Goal: Task Accomplishment & Management: Use online tool/utility

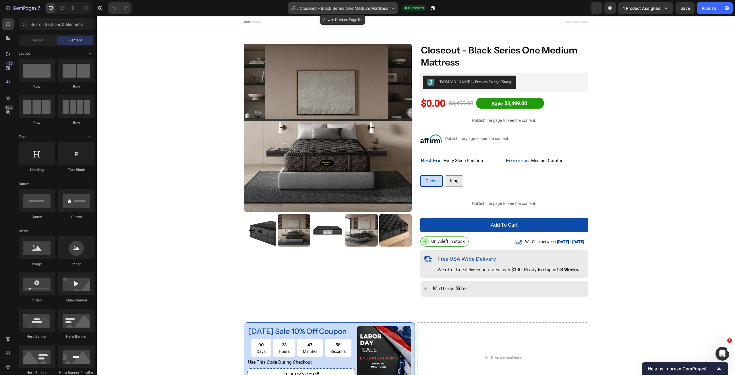
click at [392, 8] on icon at bounding box center [393, 9] width 3 height 2
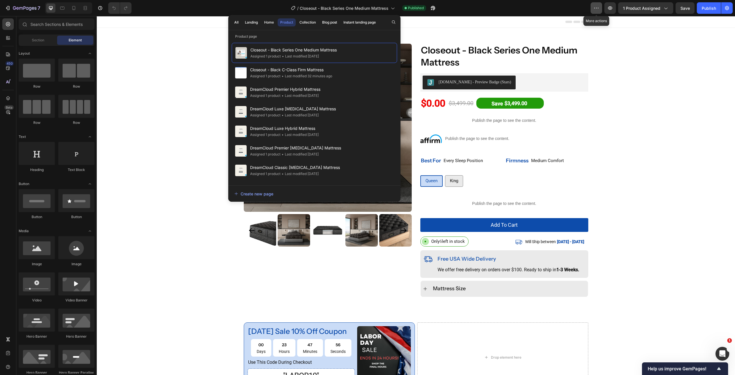
click at [599, 7] on icon "button" at bounding box center [597, 8] width 6 height 6
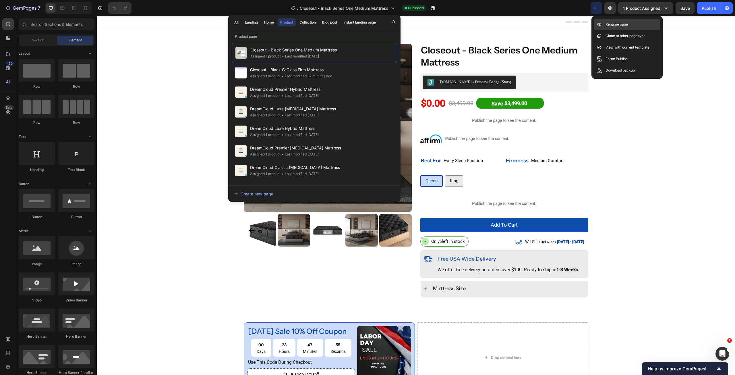
click at [609, 23] on p "Rename page" at bounding box center [617, 25] width 22 height 6
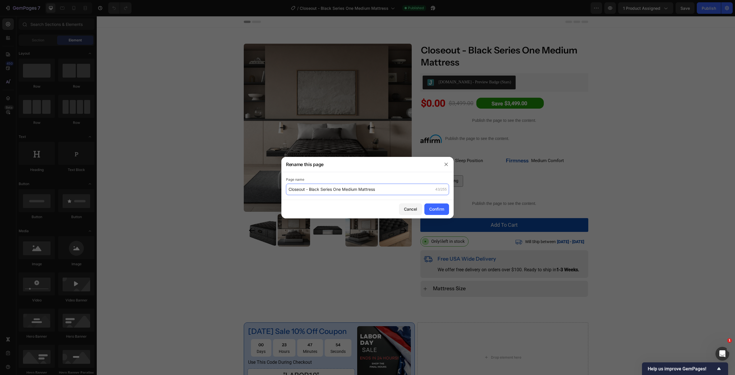
click at [396, 185] on input "Closeout - Black Series One Medium Mattress" at bounding box center [367, 189] width 163 height 11
paste input "text"
click at [386, 189] on input "Closeout - Black Series One Medium Mattress" at bounding box center [367, 189] width 163 height 11
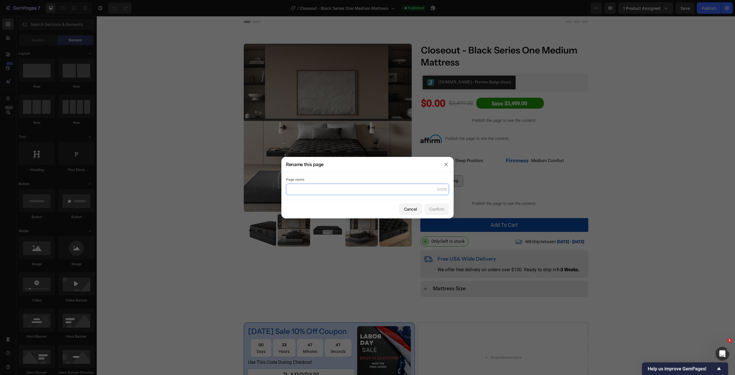
click at [308, 192] on input "text" at bounding box center [367, 189] width 163 height 11
paste input "Closeout - Black Series One Medium Mattress"
type input "Closeout - Black Series One Medium Mattress"
click at [434, 209] on div "Confirm" at bounding box center [436, 209] width 15 height 6
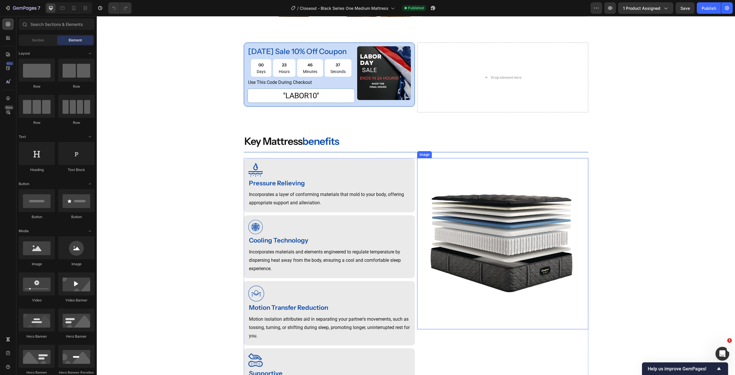
scroll to position [287, 0]
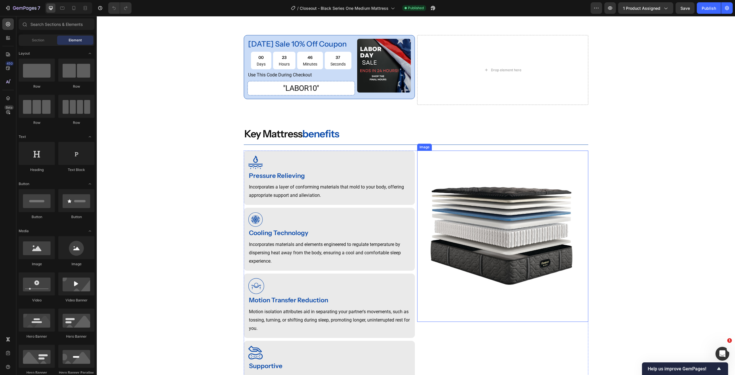
click at [509, 227] on img at bounding box center [502, 236] width 171 height 171
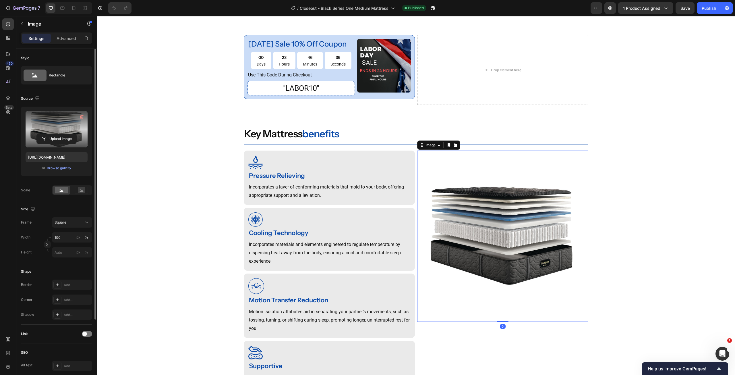
click at [67, 129] on label at bounding box center [57, 129] width 62 height 36
click at [67, 134] on input "file" at bounding box center [57, 139] width 40 height 10
type input "[URL][DOMAIN_NAME]"
click at [76, 7] on icon at bounding box center [74, 8] width 6 height 6
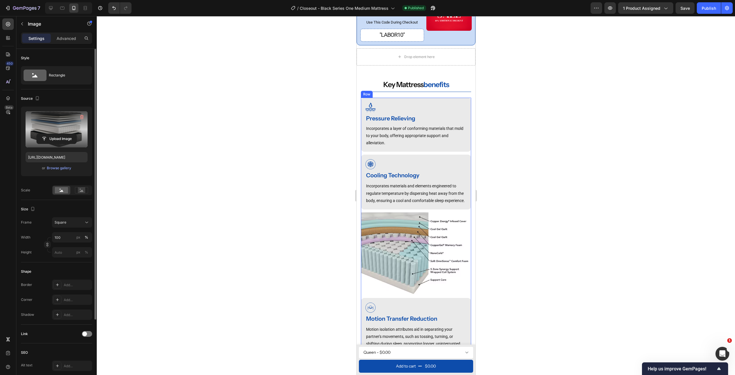
scroll to position [475, 0]
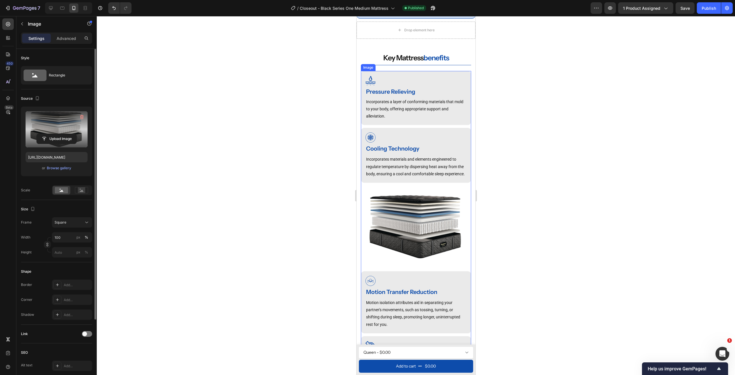
click at [440, 228] on img at bounding box center [416, 227] width 110 height 83
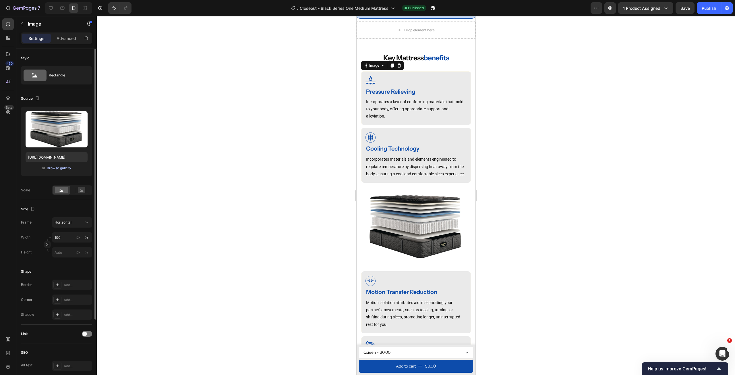
click at [64, 166] on div "Browse gallery" at bounding box center [59, 167] width 24 height 5
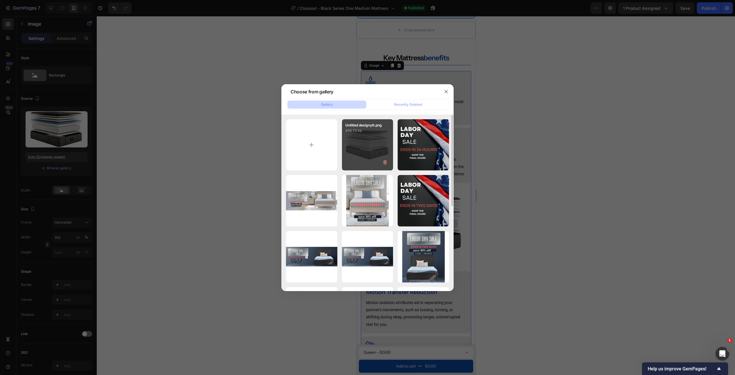
click at [377, 146] on div "Untitled designytt.png 466.70 kb" at bounding box center [367, 144] width 51 height 51
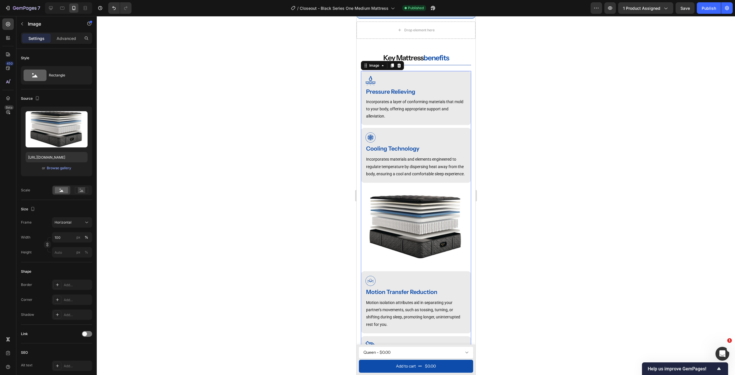
click at [45, 9] on div at bounding box center [67, 7] width 49 height 11
click at [49, 8] on icon at bounding box center [51, 8] width 6 height 6
type input "[URL][DOMAIN_NAME]"
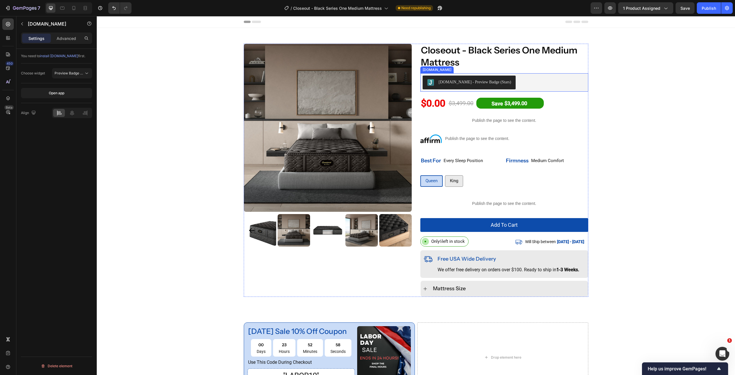
click at [548, 80] on div "[DOMAIN_NAME] - Preview Badge (Stars)" at bounding box center [504, 83] width 163 height 14
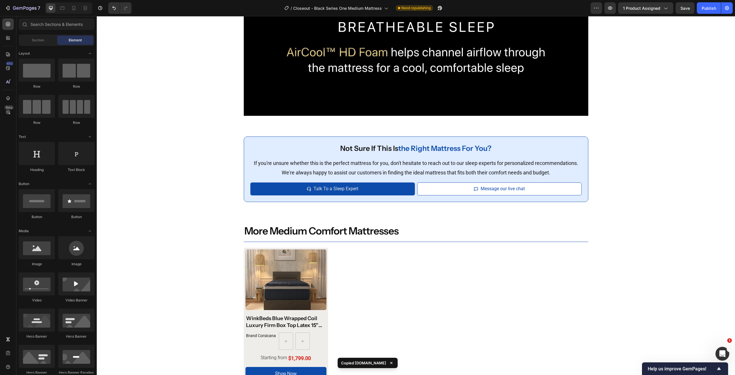
scroll to position [1480, 0]
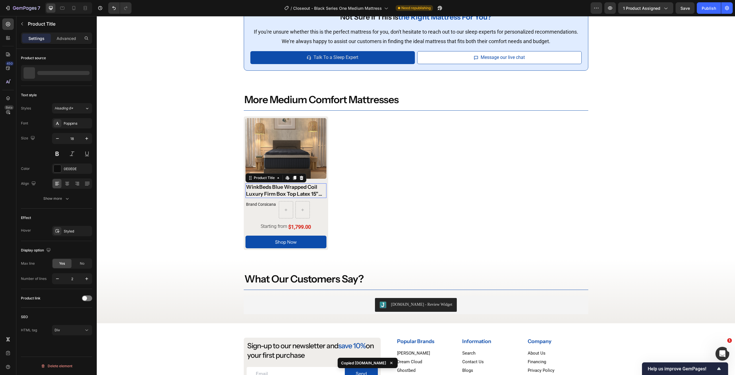
click at [296, 188] on div "WinkBeds Blue Wrapped Coil Luxury Firm Box Top Latex 15'' Mattress" at bounding box center [286, 190] width 81 height 15
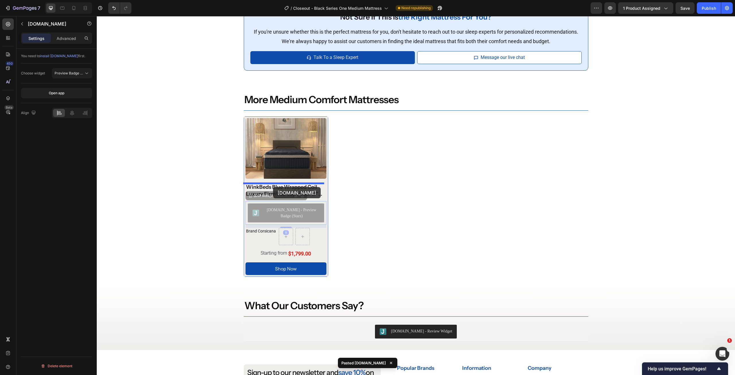
drag, startPoint x: 268, startPoint y: 212, endPoint x: 273, endPoint y: 187, distance: 25.5
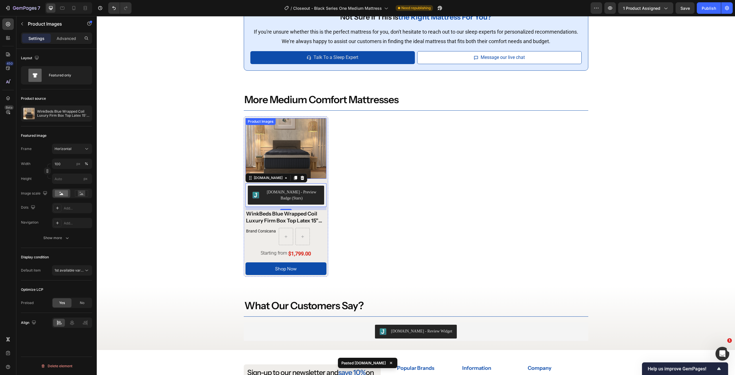
click at [296, 135] on img at bounding box center [286, 148] width 81 height 61
click at [277, 123] on div "Product Images" at bounding box center [267, 123] width 28 height 5
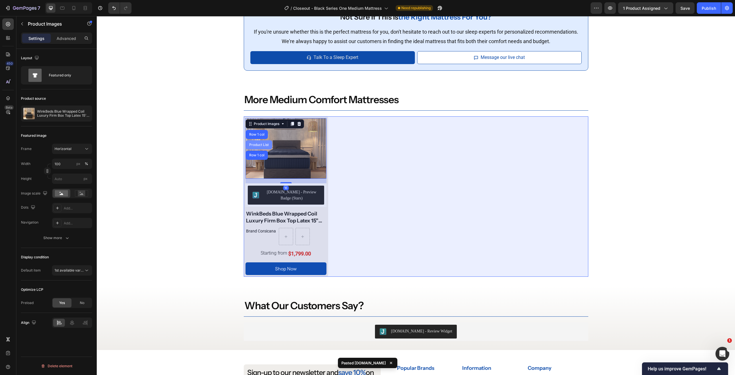
click at [264, 143] on div "Product List" at bounding box center [259, 144] width 22 height 3
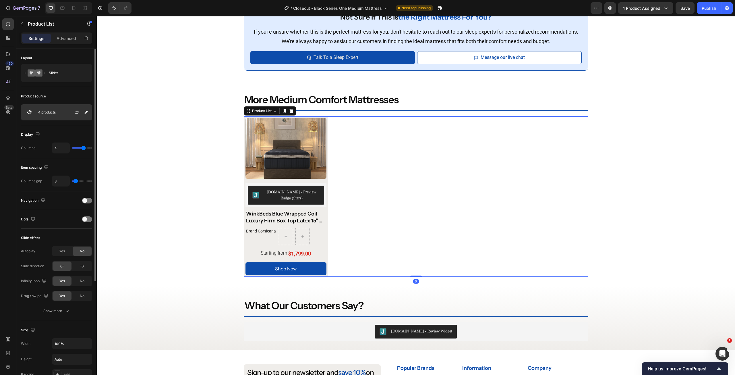
click at [48, 114] on p "4 products" at bounding box center [47, 112] width 18 height 4
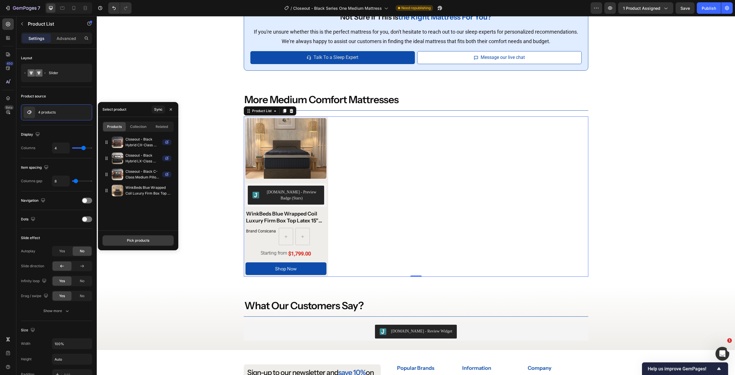
click at [138, 240] on div "Pick products" at bounding box center [138, 240] width 22 height 5
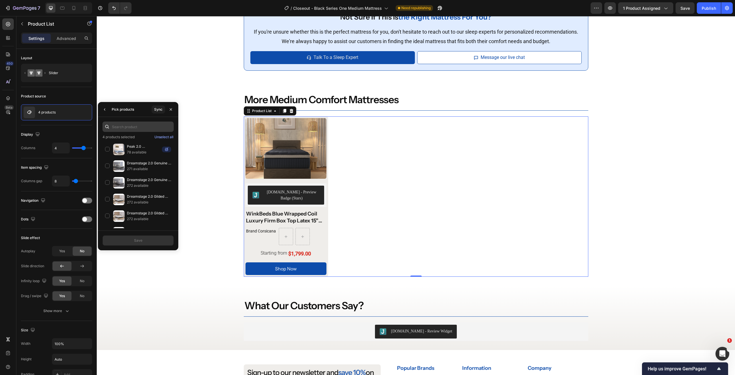
click at [135, 126] on input "text" at bounding box center [138, 127] width 71 height 10
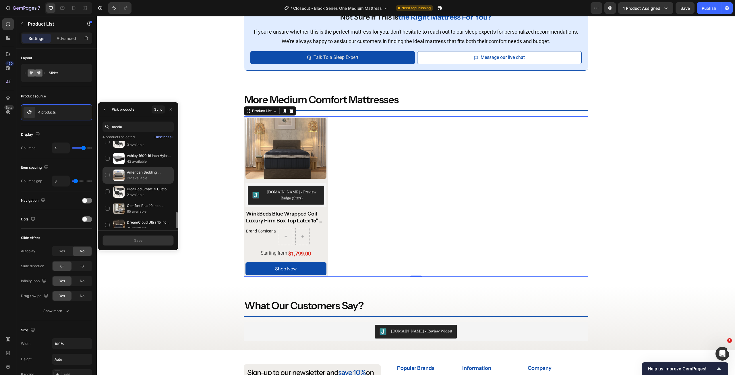
scroll to position [86, 0]
type input "mediu"
click at [145, 197] on p "49 available" at bounding box center [149, 199] width 44 height 6
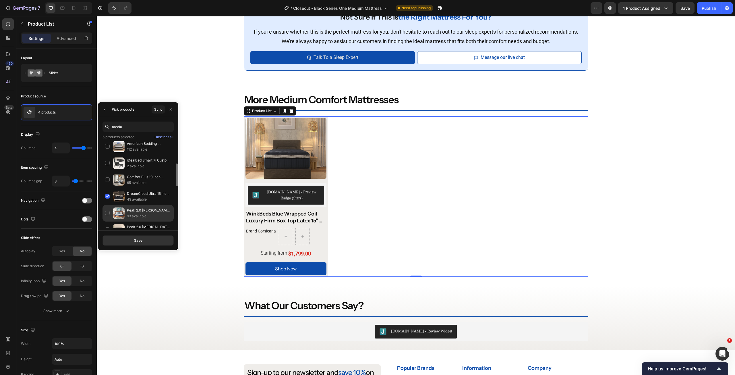
click at [150, 215] on p "93 available" at bounding box center [149, 216] width 44 height 6
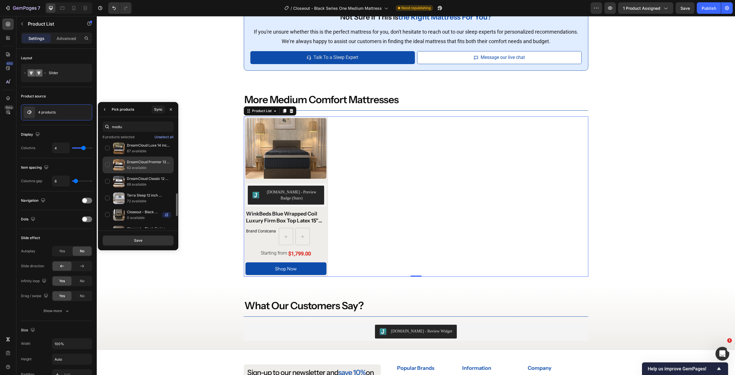
scroll to position [230, 0]
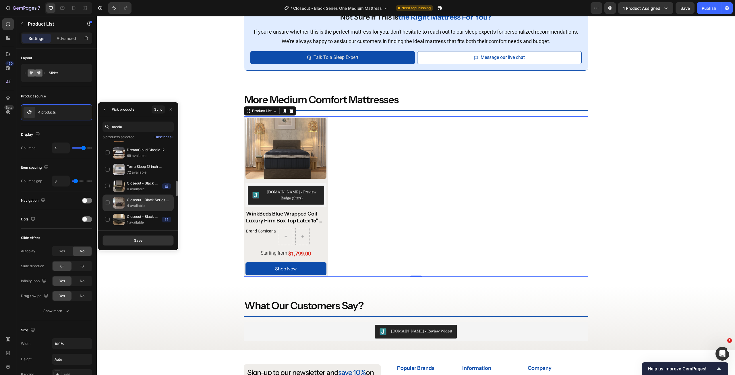
click at [138, 200] on p "Closeout - Black Series Three Medium Mattress" at bounding box center [149, 200] width 44 height 6
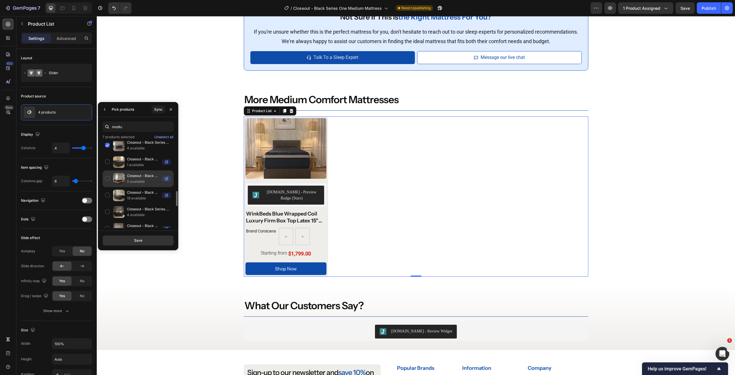
scroll to position [316, 0]
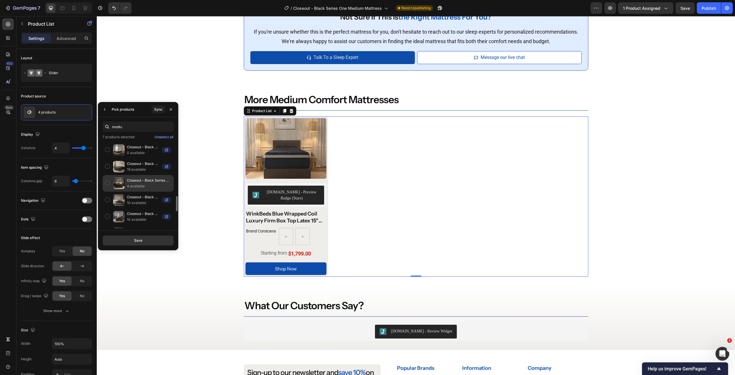
click at [136, 181] on p "Closeout - Black Series Two Medium 15.5" Mattress" at bounding box center [149, 181] width 44 height 6
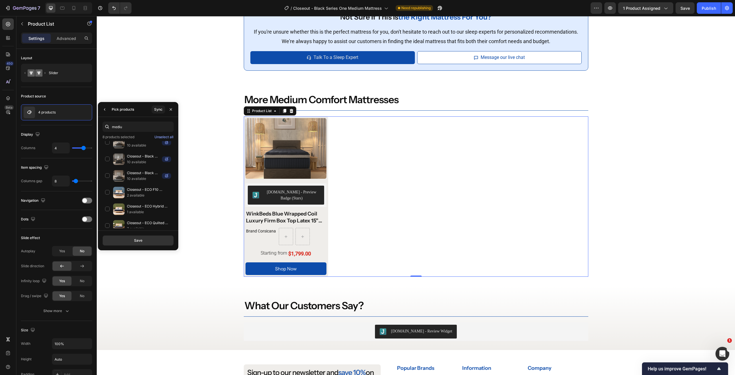
scroll to position [402, 0]
click at [142, 166] on p "2 available" at bounding box center [149, 167] width 44 height 6
click at [145, 238] on button "Save" at bounding box center [138, 240] width 71 height 10
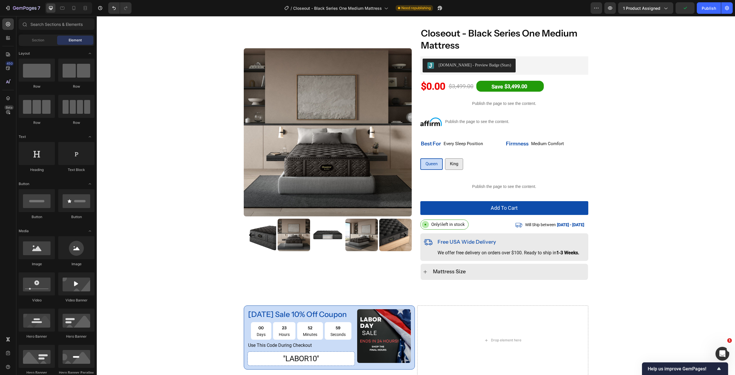
scroll to position [0, 0]
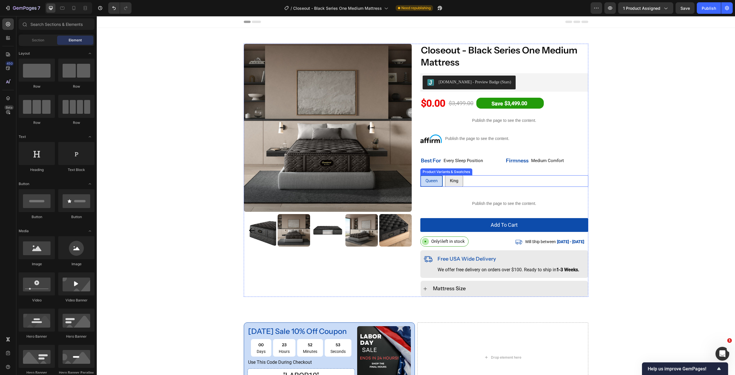
click at [433, 182] on div "Queen" at bounding box center [431, 181] width 21 height 12
click at [421, 175] on input "Queen Queen Queen" at bounding box center [420, 175] width 0 height 0
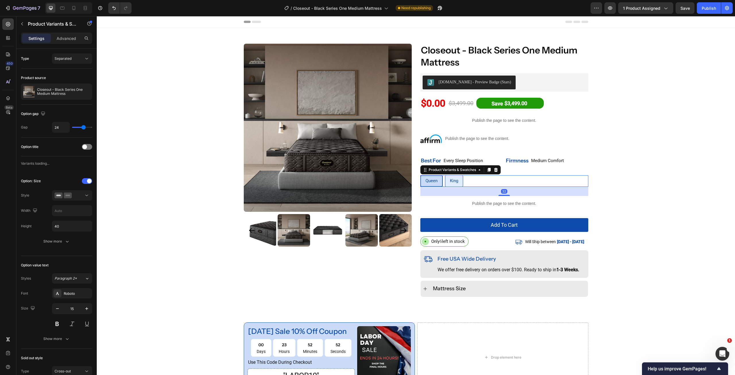
click at [454, 183] on span "King" at bounding box center [454, 180] width 8 height 5
click at [445, 175] on input "King King [PERSON_NAME]" at bounding box center [445, 175] width 0 height 0
radio input "true"
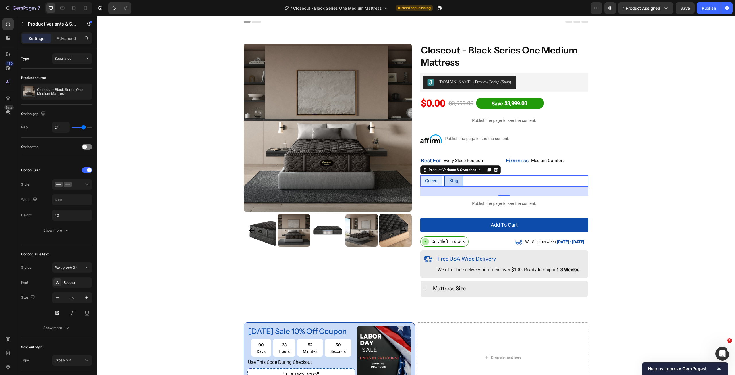
click at [423, 181] on div "Queen" at bounding box center [431, 181] width 21 height 12
click at [421, 175] on input "Queen Queen Queen" at bounding box center [420, 175] width 0 height 0
radio input "true"
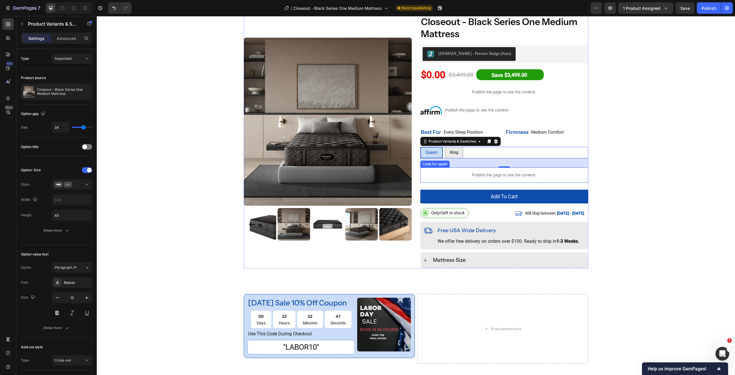
scroll to position [29, 0]
click at [78, 9] on div at bounding box center [73, 7] width 9 height 9
type input "12"
type input "48%"
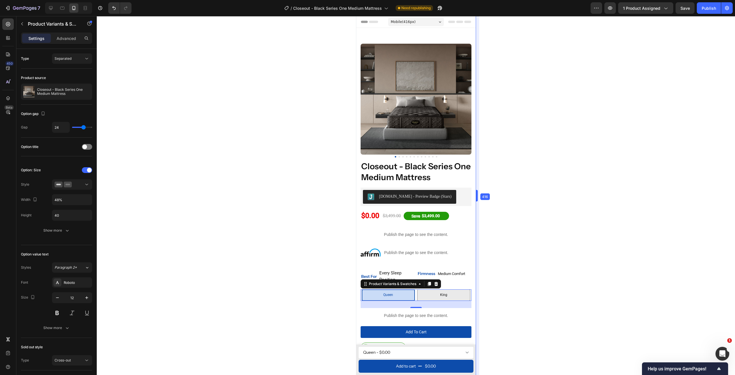
drag, startPoint x: 118, startPoint y: 36, endPoint x: 475, endPoint y: 63, distance: 358.0
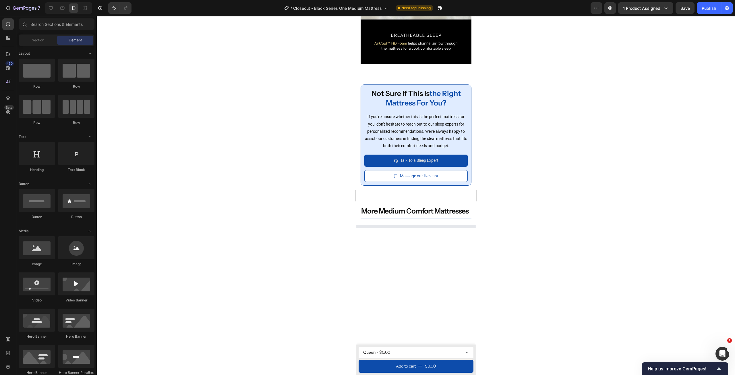
scroll to position [1169, 0]
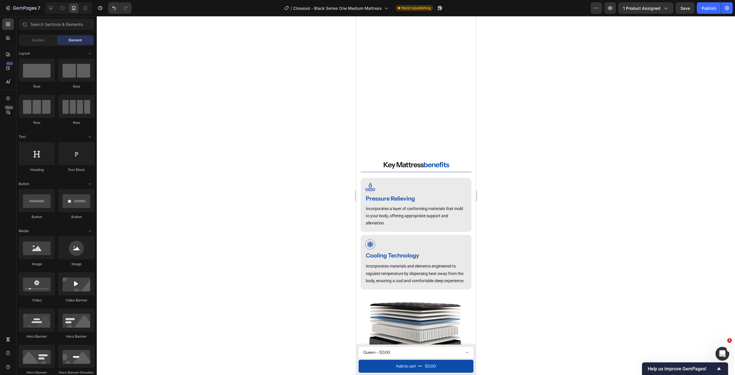
drag, startPoint x: 471, startPoint y: 54, endPoint x: 838, endPoint y: 59, distance: 366.6
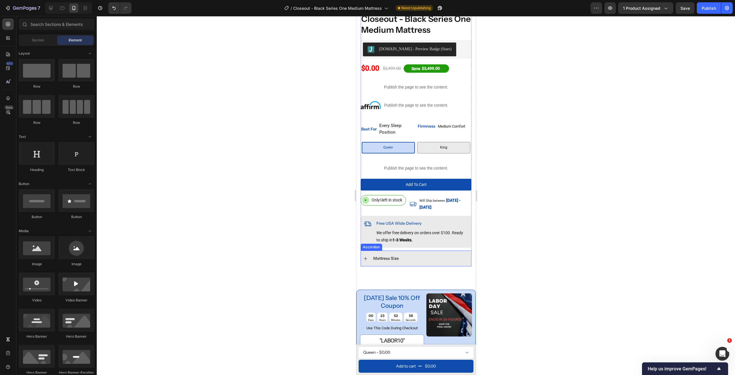
scroll to position [259, 0]
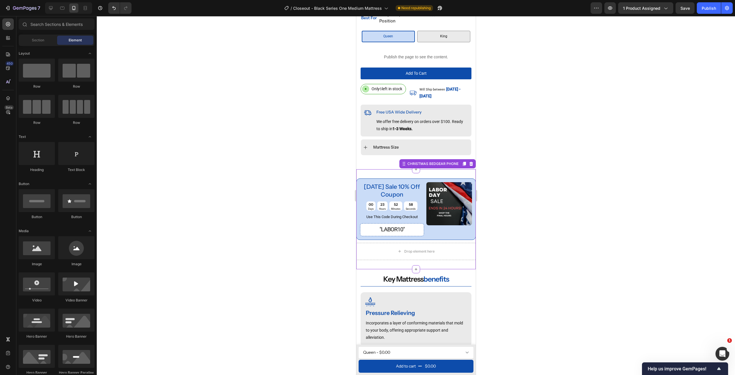
click at [461, 169] on div "[DATE] sale 10% off coupon Text Block 00 Days 23 Hours 52 Minutes 58 Seconds Co…" at bounding box center [415, 219] width 119 height 100
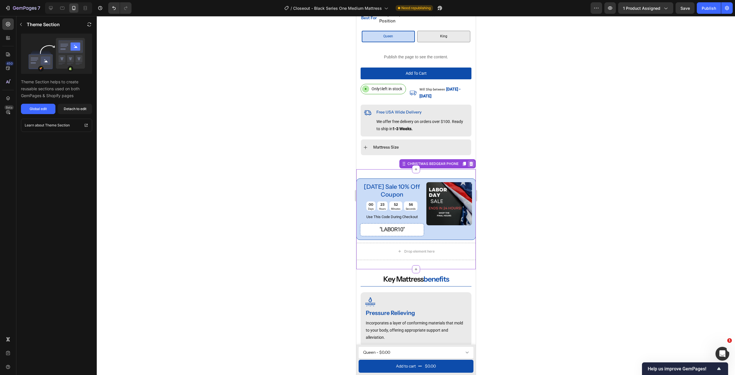
click at [469, 161] on icon at bounding box center [471, 163] width 5 height 5
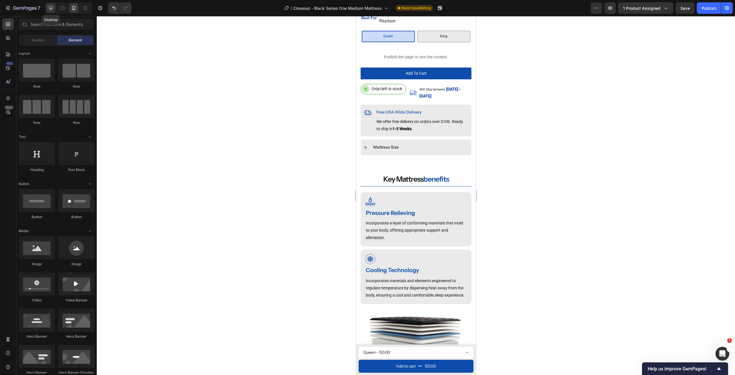
click at [54, 7] on div at bounding box center [50, 7] width 9 height 9
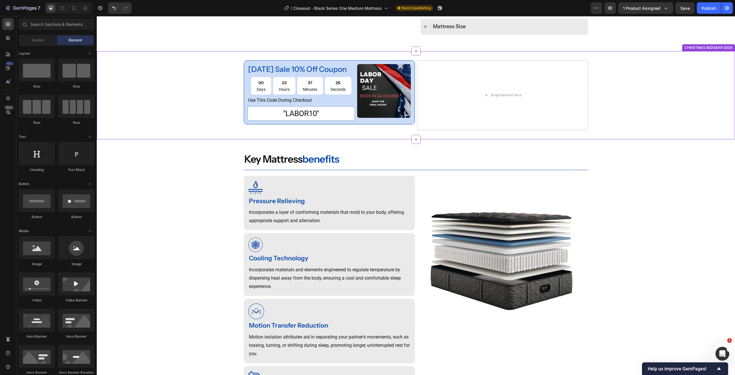
scroll to position [235, 0]
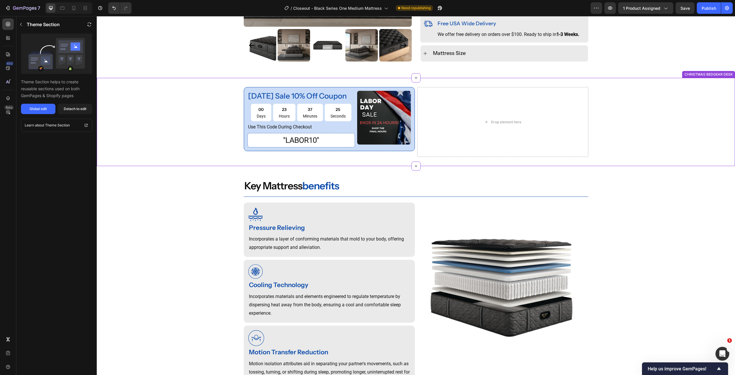
click at [703, 111] on div "[DATE] sale 10% off coupon Text Block 00 Days 23 Hours 37 Minutes 25 Seconds Co…" at bounding box center [416, 122] width 639 height 70
click at [729, 73] on icon at bounding box center [731, 72] width 4 height 4
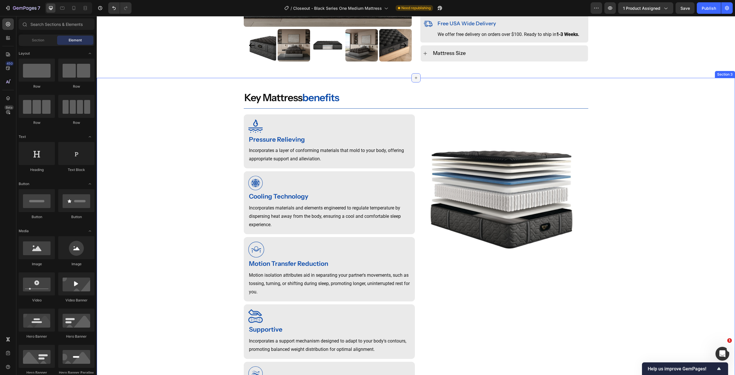
click at [412, 78] on div at bounding box center [416, 77] width 9 height 9
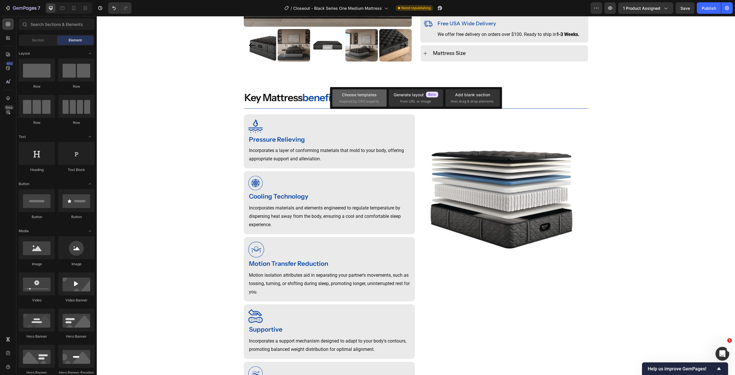
click at [355, 102] on span "inspired by CRO experts" at bounding box center [359, 101] width 39 height 5
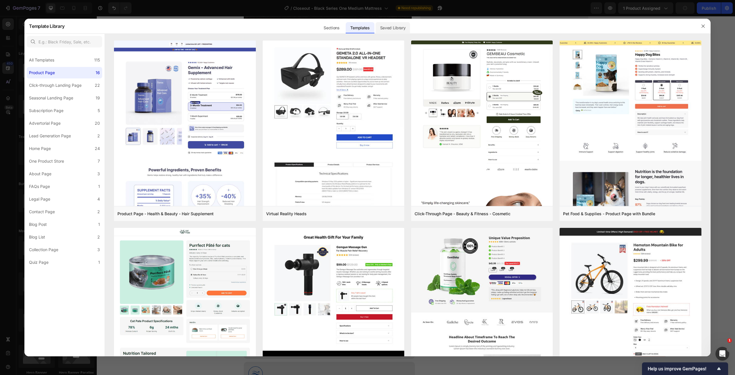
click at [390, 23] on div "Saved Library" at bounding box center [393, 27] width 35 height 11
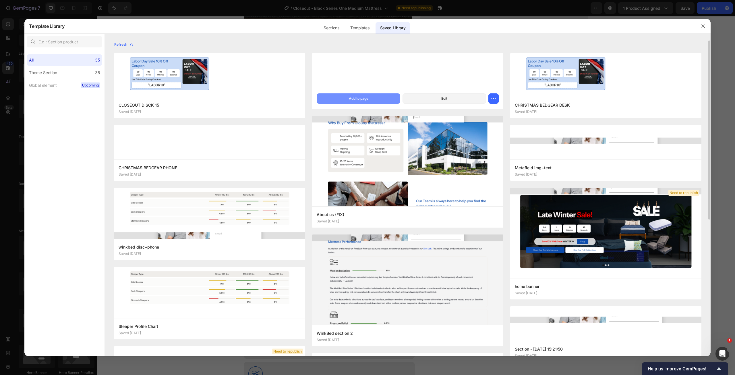
click at [362, 97] on div "Add to page" at bounding box center [359, 98] width 20 height 5
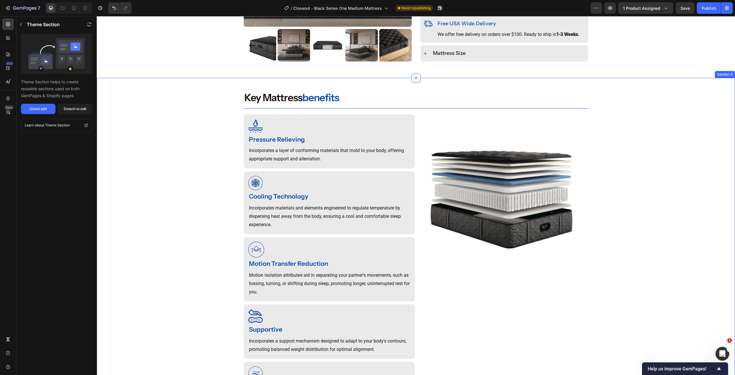
click at [412, 77] on div at bounding box center [416, 77] width 9 height 9
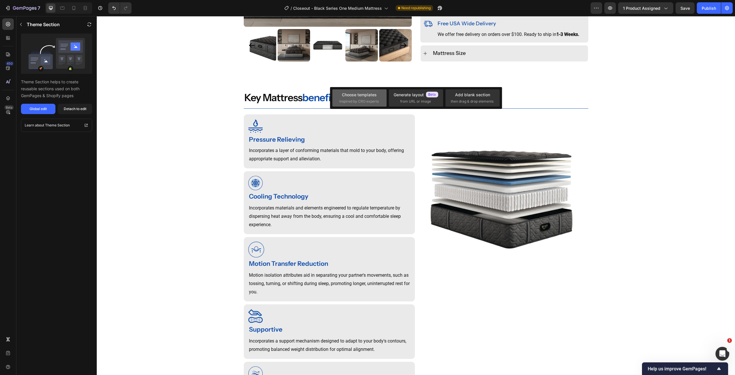
click at [353, 96] on div "Choose templates" at bounding box center [359, 95] width 35 height 6
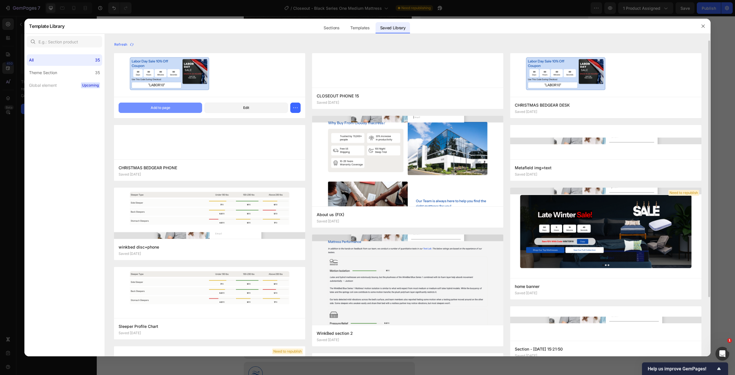
click at [163, 111] on button "Add to page" at bounding box center [161, 108] width 84 height 10
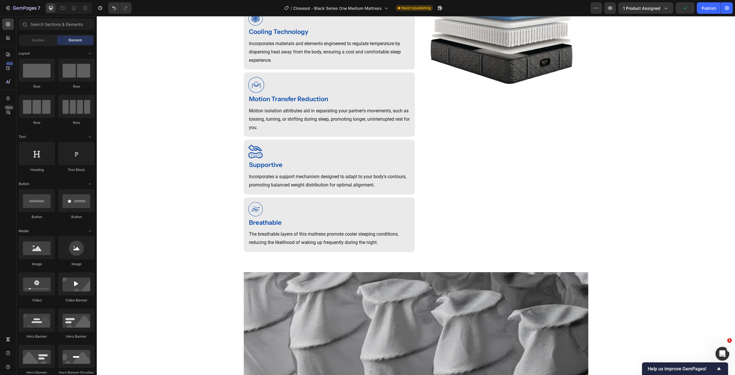
scroll to position [0, 0]
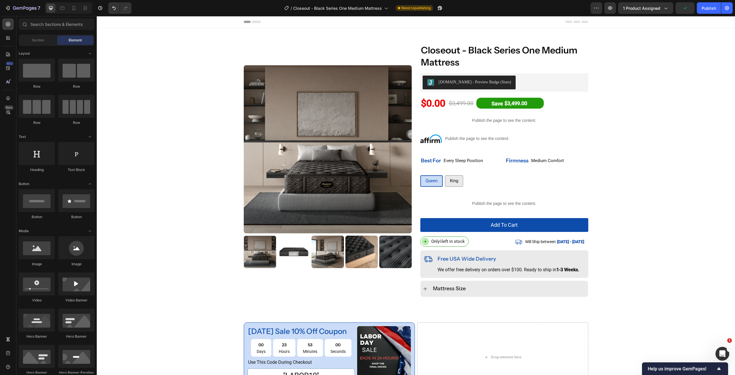
drag, startPoint x: 734, startPoint y: 73, endPoint x: 815, endPoint y: 30, distance: 91.9
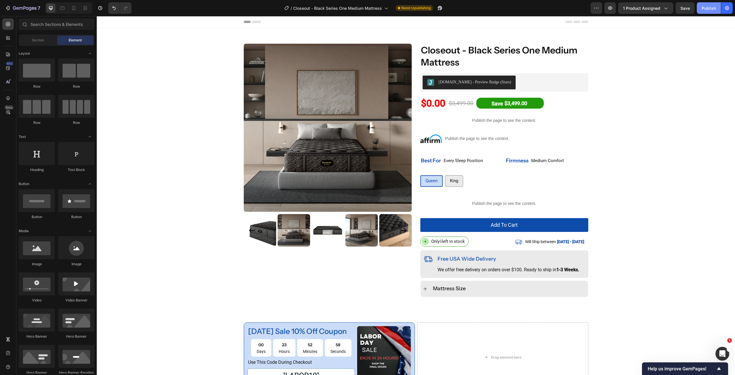
click at [707, 6] on div "Publish" at bounding box center [709, 8] width 14 height 6
click at [7, 7] on icon "button" at bounding box center [8, 8] width 6 height 6
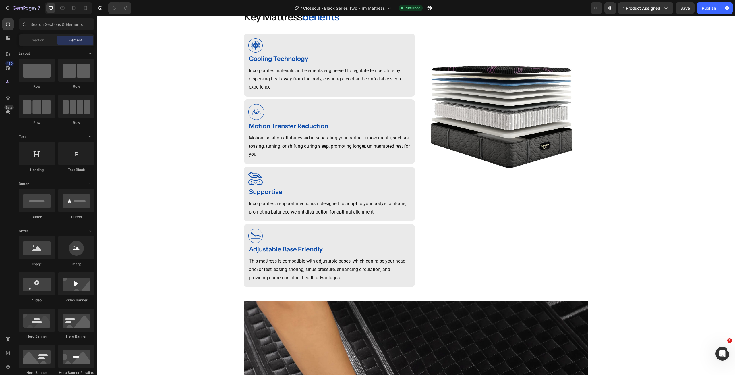
scroll to position [330, 0]
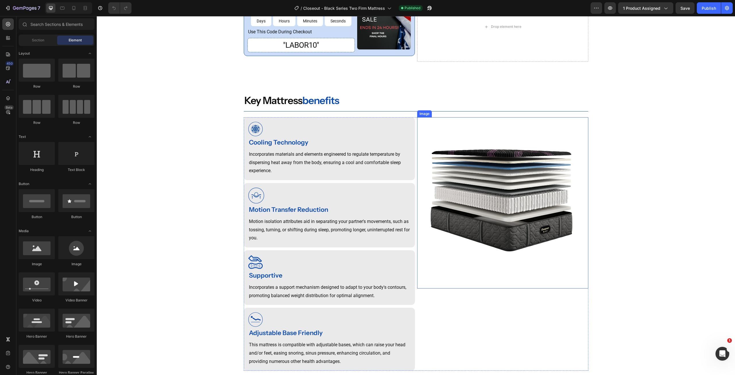
click at [513, 198] on img at bounding box center [502, 202] width 171 height 171
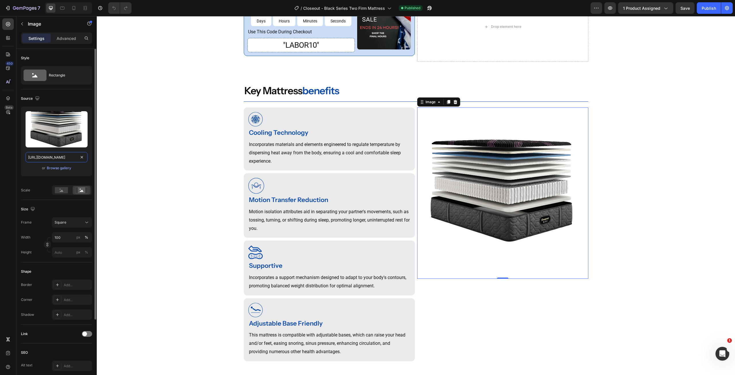
click at [57, 159] on input "https://cdn.shopify.com/s/files/1/0607/7939/7364/files/gempages_491294865229873…" at bounding box center [57, 157] width 62 height 10
click at [47, 159] on input "https://cdn.shopify.com/s/files/1/0607/7939/7364/files/gempages_491294865229873…" at bounding box center [57, 157] width 62 height 10
click at [511, 185] on img at bounding box center [502, 192] width 171 height 171
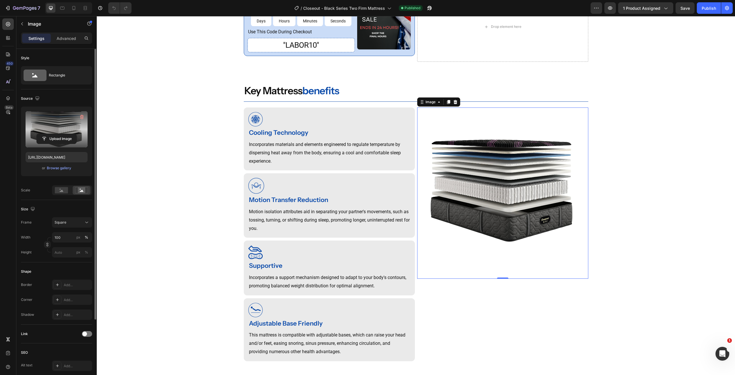
click at [52, 132] on label at bounding box center [57, 129] width 62 height 36
click at [52, 134] on input "file" at bounding box center [57, 139] width 40 height 10
type input "https://cdn.shopify.com/s/files/1/0607/7939/7364/files/gempages_491294865229873…"
click at [75, 8] on icon at bounding box center [73, 8] width 3 height 4
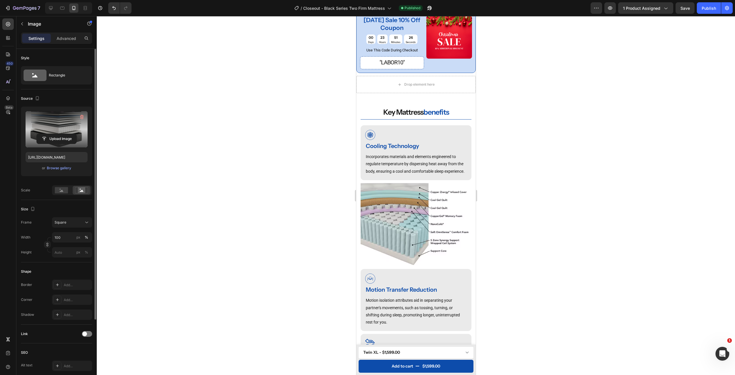
scroll to position [310, 0]
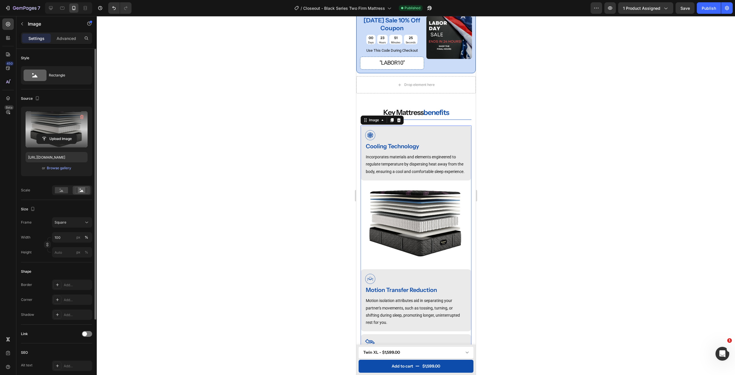
drag, startPoint x: 408, startPoint y: 233, endPoint x: 645, endPoint y: 238, distance: 237.0
click at [408, 233] on img at bounding box center [415, 224] width 111 height 83
click at [58, 168] on div "Browse gallery" at bounding box center [59, 167] width 24 height 5
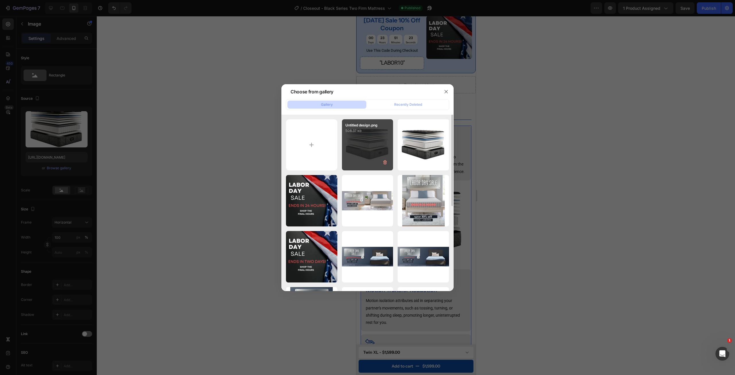
click at [359, 140] on div "Untitled design.png 508.37 kb" at bounding box center [367, 144] width 51 height 51
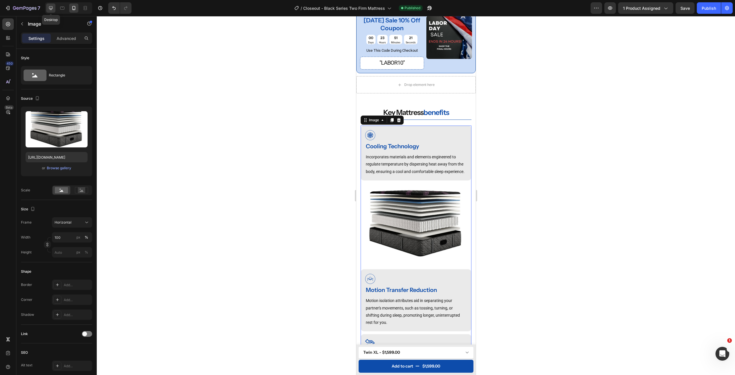
click at [47, 9] on div at bounding box center [50, 7] width 9 height 9
type input "[URL][DOMAIN_NAME]"
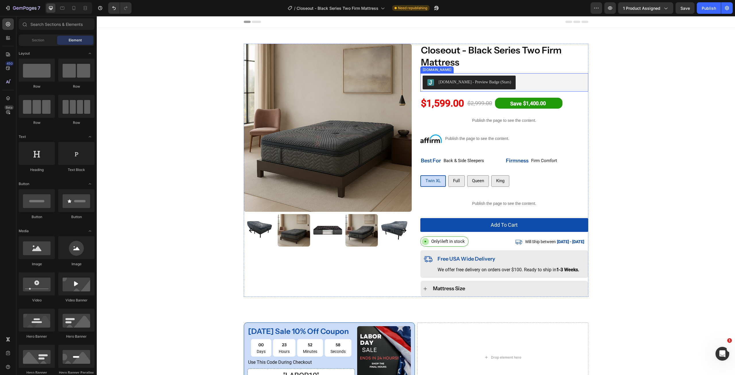
click at [525, 82] on div "[DOMAIN_NAME] - Preview Badge (Stars)" at bounding box center [504, 83] width 163 height 14
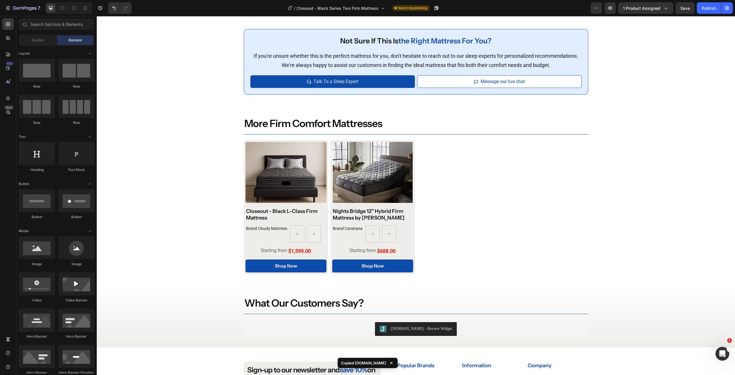
scroll to position [2095, 0]
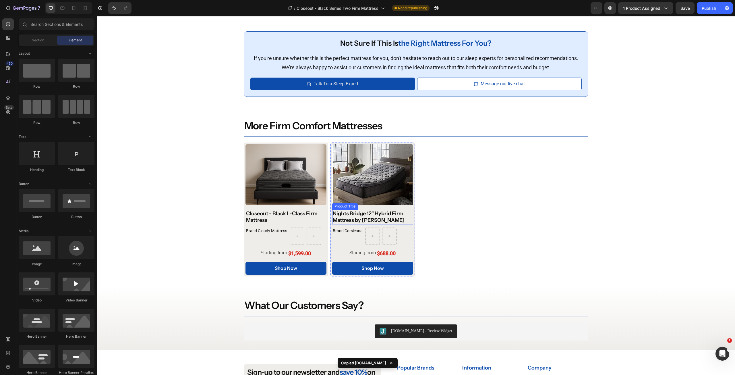
click at [354, 214] on div "Nights Bridge 12" Hybrid Firm Mattress by Corsicana" at bounding box center [372, 217] width 81 height 15
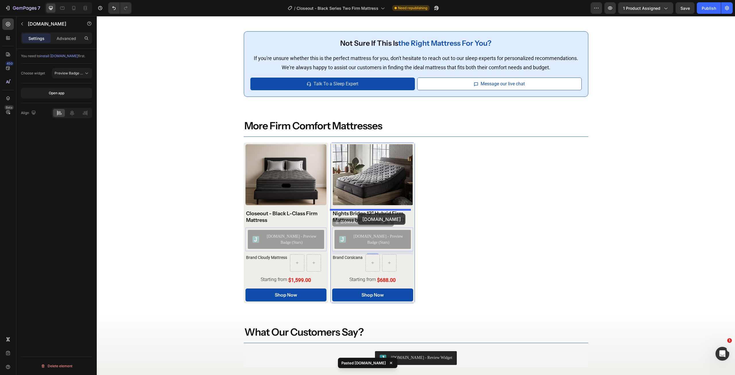
drag, startPoint x: 352, startPoint y: 237, endPoint x: 358, endPoint y: 213, distance: 24.7
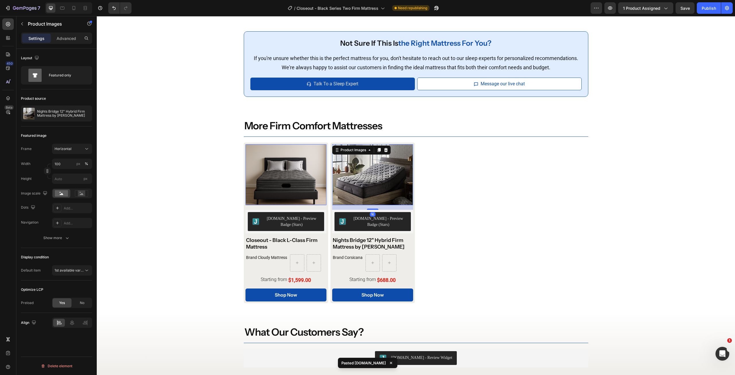
click at [360, 166] on img at bounding box center [372, 174] width 81 height 61
click at [360, 151] on div "Product Images" at bounding box center [354, 149] width 28 height 5
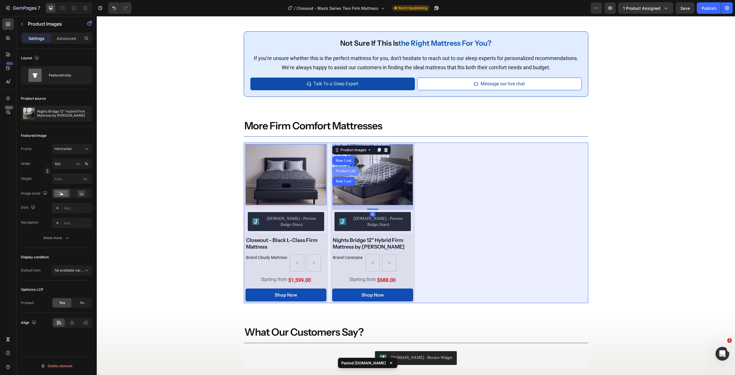
click at [346, 170] on div "Product List" at bounding box center [346, 170] width 22 height 3
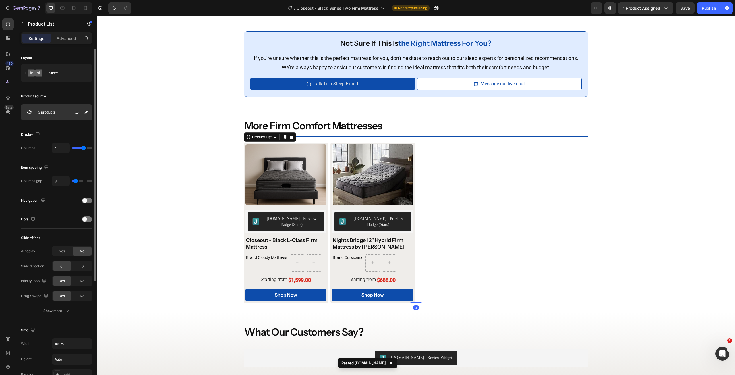
click at [61, 115] on div "3 products" at bounding box center [56, 112] width 71 height 16
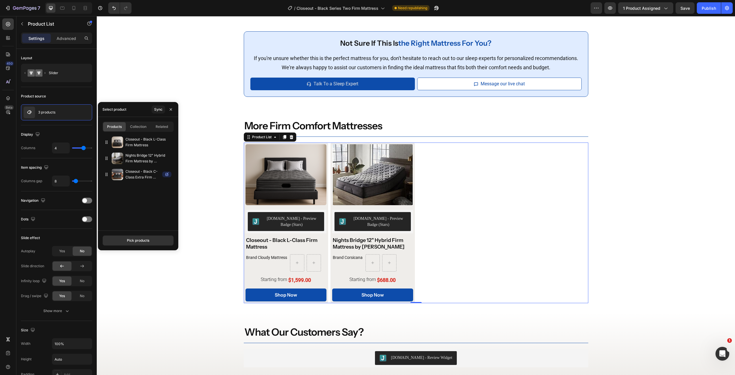
click at [134, 235] on div "Pick products" at bounding box center [138, 240] width 80 height 20
click at [137, 242] on div "Pick products" at bounding box center [138, 240] width 22 height 5
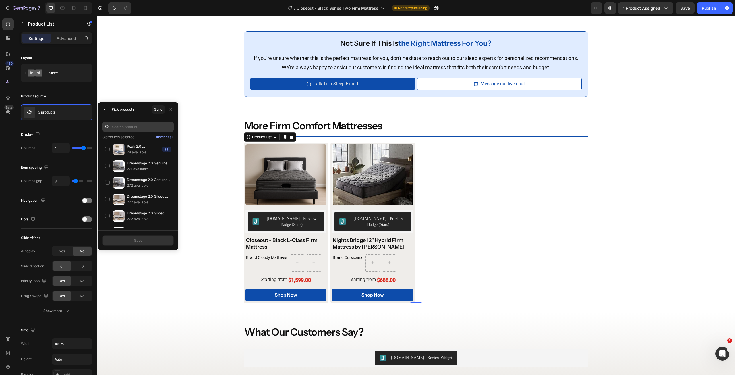
click at [133, 126] on input "text" at bounding box center [138, 127] width 71 height 10
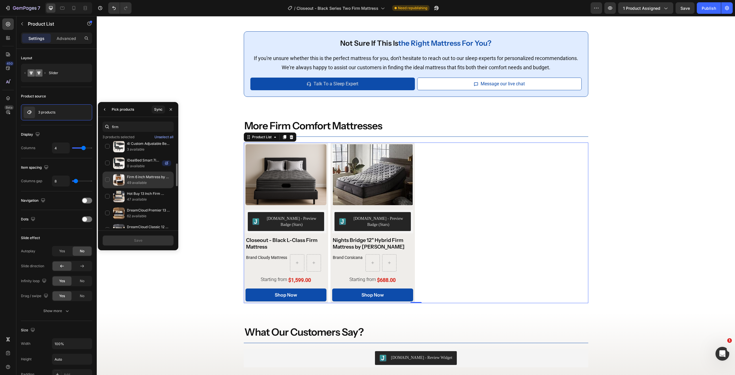
scroll to position [115, 0]
type input "firm"
click at [135, 181] on p "DreamCloud Premier 13 inch Medium Firm Hybrid Mattress" at bounding box center [149, 182] width 44 height 6
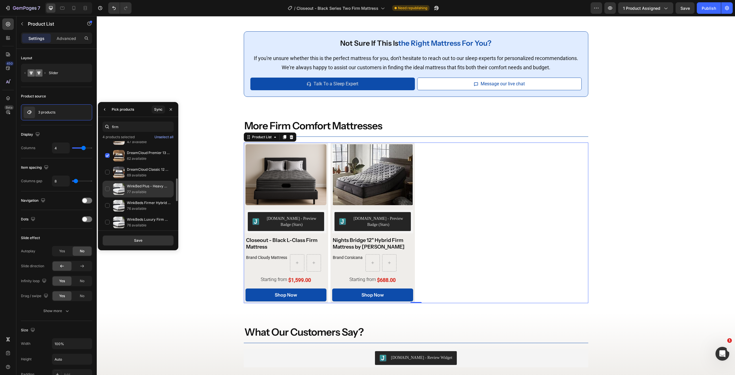
scroll to position [172, 0]
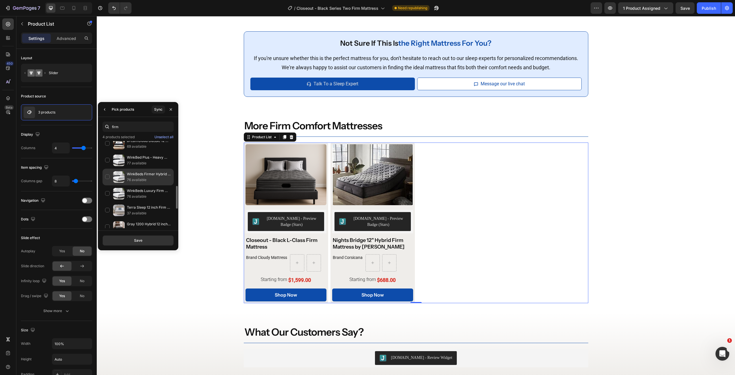
click at [146, 177] on p "76 available" at bounding box center [149, 180] width 44 height 6
click at [139, 188] on p "WinkBeds Luxury Firm Hybrid 13.5” Mattress" at bounding box center [149, 191] width 44 height 6
click at [140, 198] on p "1 available" at bounding box center [149, 200] width 44 height 6
click at [139, 242] on div "Save" at bounding box center [138, 240] width 8 height 5
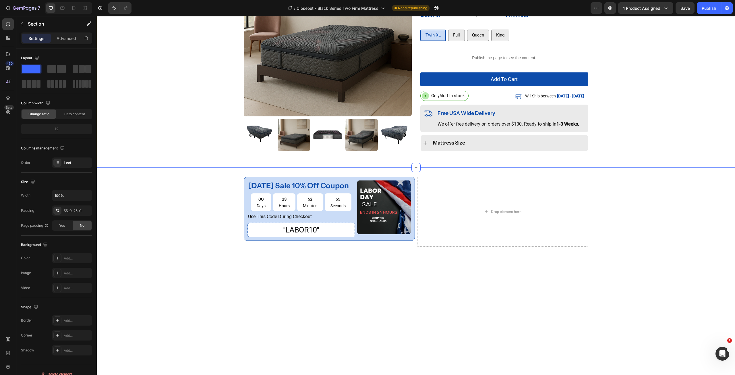
scroll to position [0, 0]
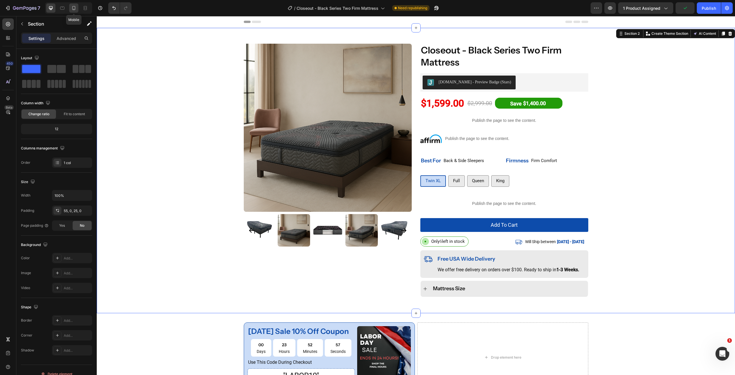
click at [72, 4] on div at bounding box center [73, 7] width 9 height 9
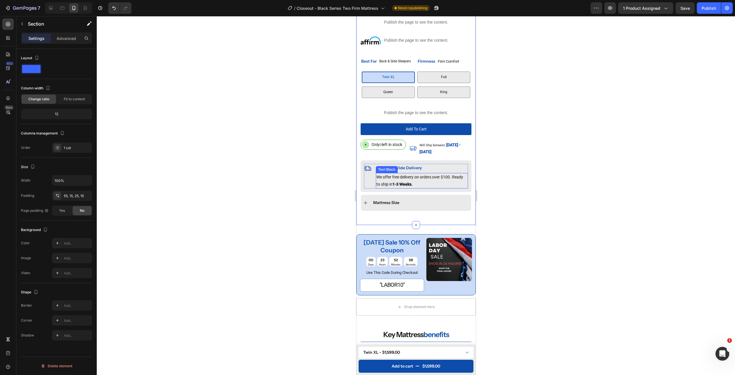
scroll to position [259, 0]
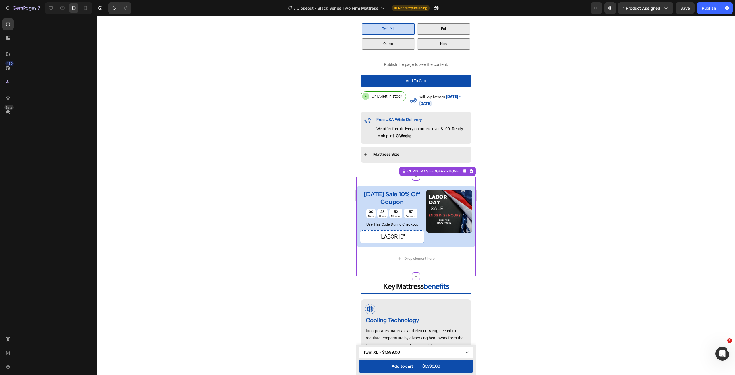
click at [464, 177] on div "labor day sale 10% off coupon Text Block 00 Days 23 Hours 52 Minutes 57 Seconds…" at bounding box center [415, 227] width 119 height 100
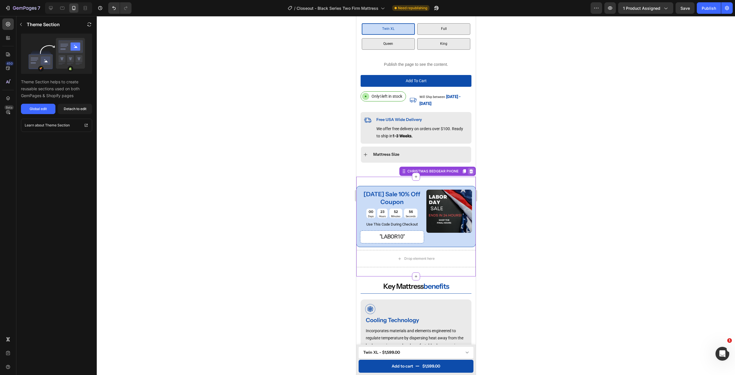
drag, startPoint x: 465, startPoint y: 167, endPoint x: 833, endPoint y: 191, distance: 368.8
click at [469, 169] on icon at bounding box center [471, 171] width 5 height 5
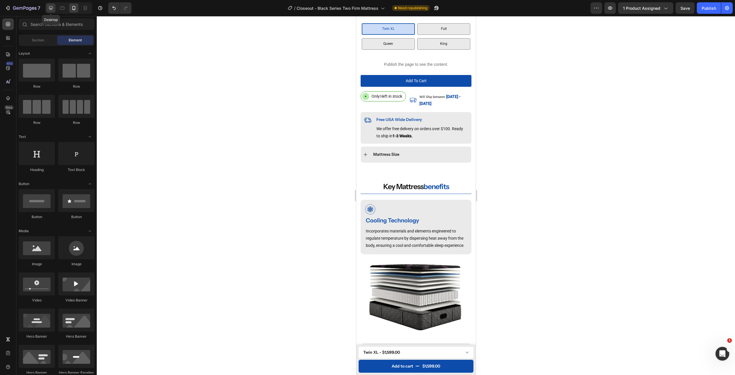
click at [47, 6] on div at bounding box center [50, 7] width 9 height 9
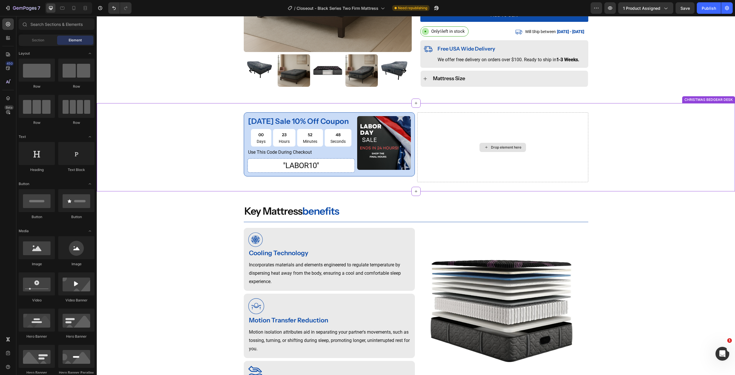
scroll to position [209, 0]
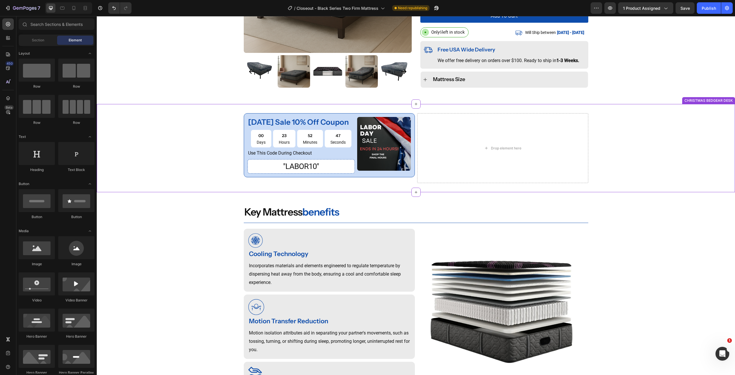
click at [693, 128] on div "labor day sale 10% off coupon Text Block 00 Days 23 Hours 52 Minutes 47 Seconds…" at bounding box center [416, 148] width 639 height 70
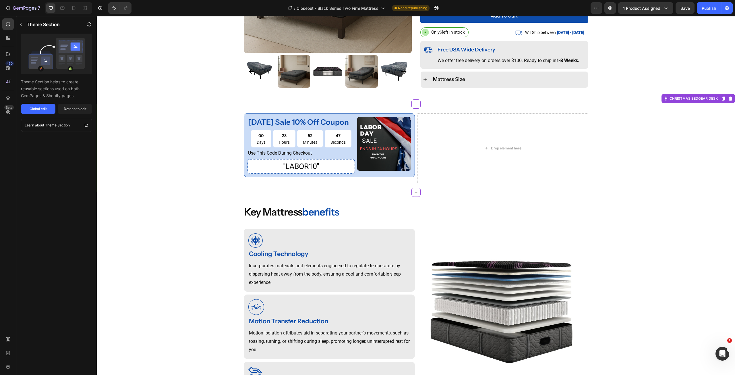
click at [729, 99] on icon at bounding box center [731, 98] width 4 height 4
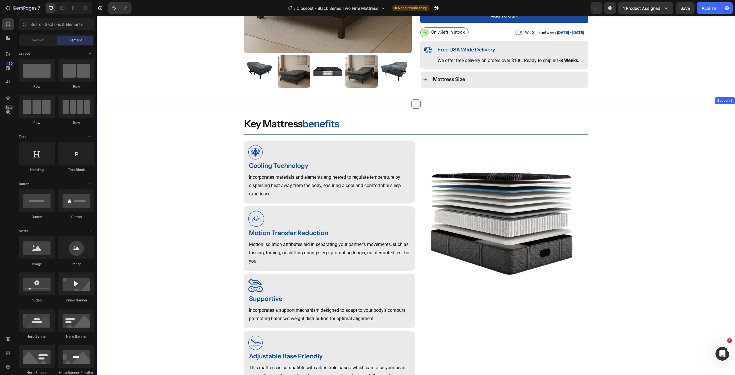
click at [414, 102] on icon at bounding box center [416, 104] width 5 height 5
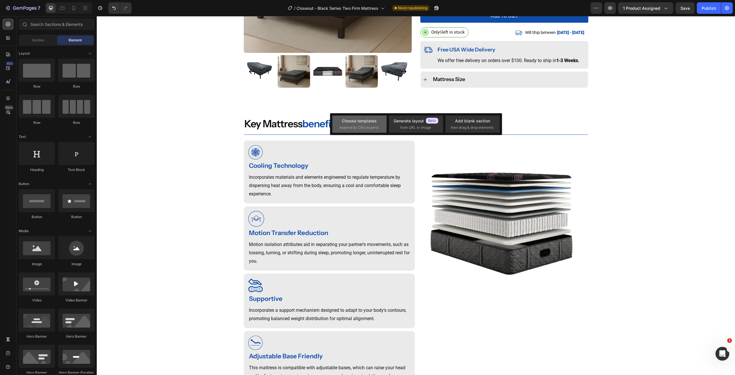
click at [359, 127] on span "inspired by CRO experts" at bounding box center [359, 127] width 39 height 5
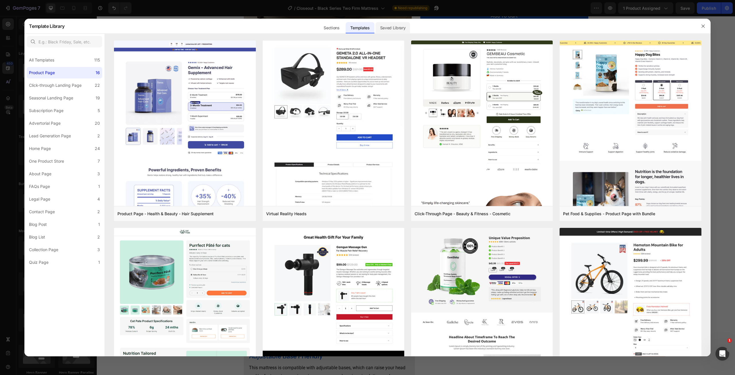
click at [392, 31] on div "Saved Library" at bounding box center [393, 27] width 35 height 11
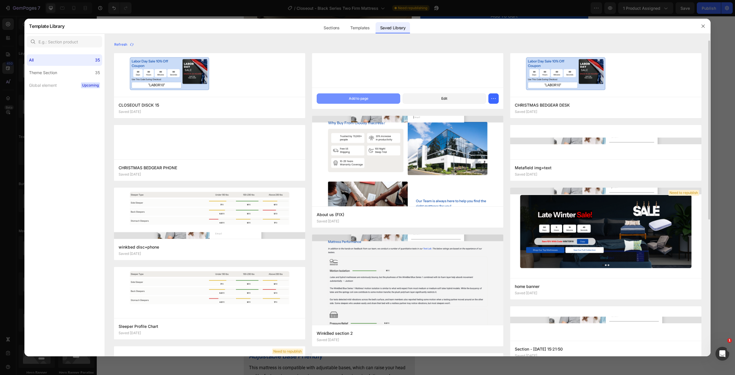
click at [364, 99] on div "Add to page" at bounding box center [359, 98] width 20 height 5
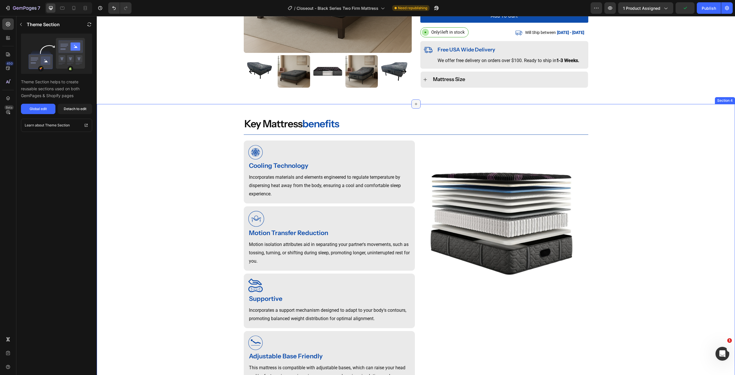
click at [415, 104] on icon at bounding box center [416, 104] width 5 height 5
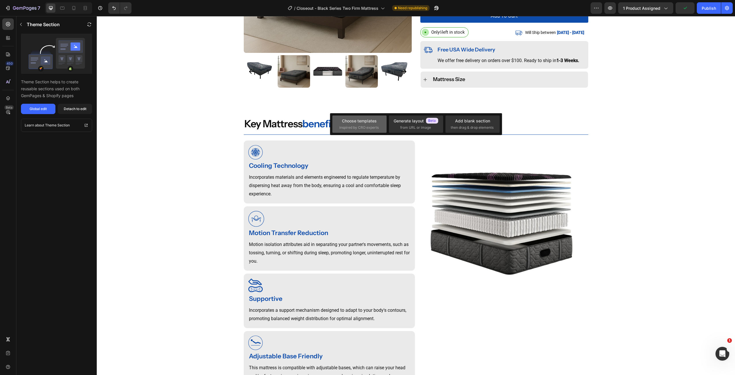
click at [356, 124] on div "Choose templates" at bounding box center [359, 121] width 35 height 6
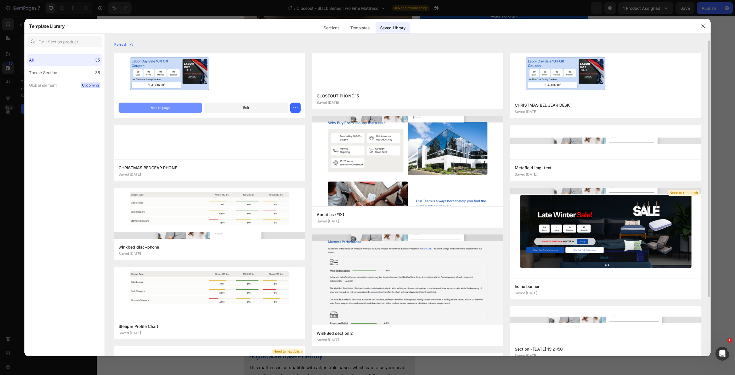
click at [156, 108] on div "Add to page" at bounding box center [161, 107] width 20 height 5
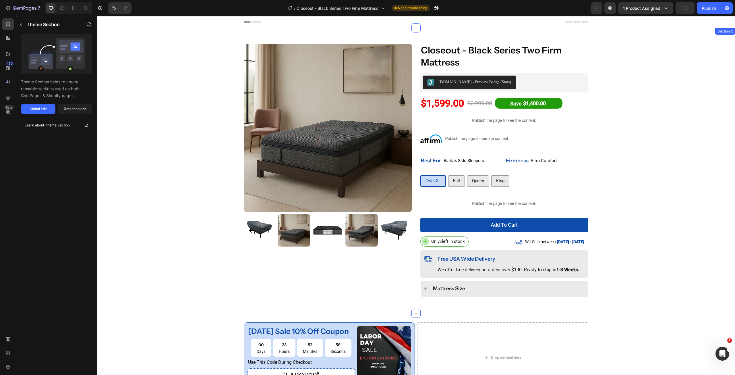
scroll to position [29, 0]
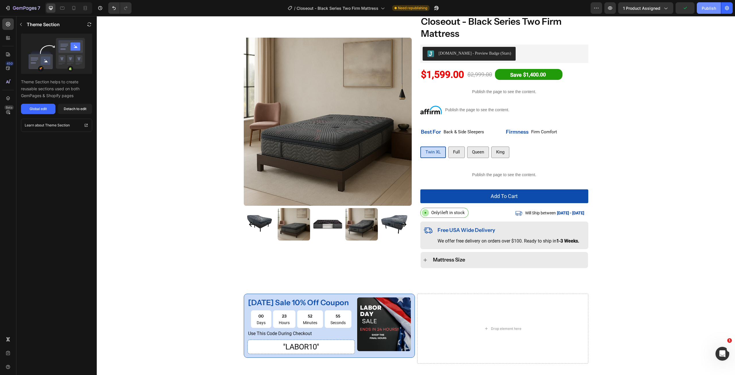
click at [703, 13] on button "Publish" at bounding box center [709, 7] width 24 height 11
click at [182, 100] on div "Product Images Closeout - Black Series Two Firm Mattress Product Title Judge.me…" at bounding box center [416, 146] width 639 height 262
